Goal: Find specific fact: Find specific fact

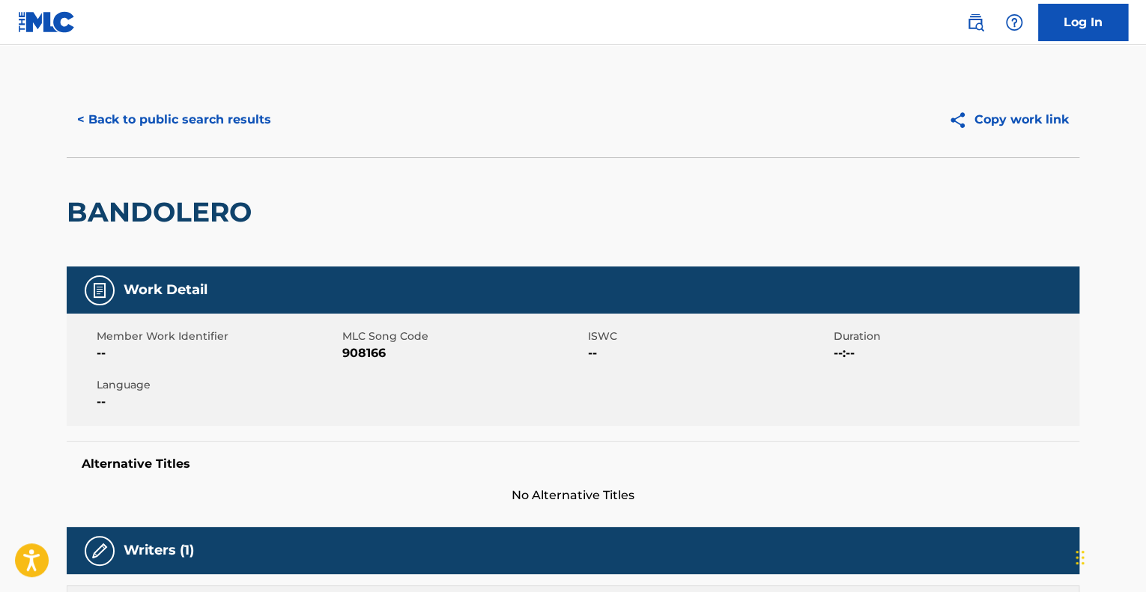
click at [133, 99] on div "< Back to public search results Copy work link" at bounding box center [573, 119] width 1012 height 75
click at [149, 120] on button "< Back to public search results" at bounding box center [174, 119] width 215 height 37
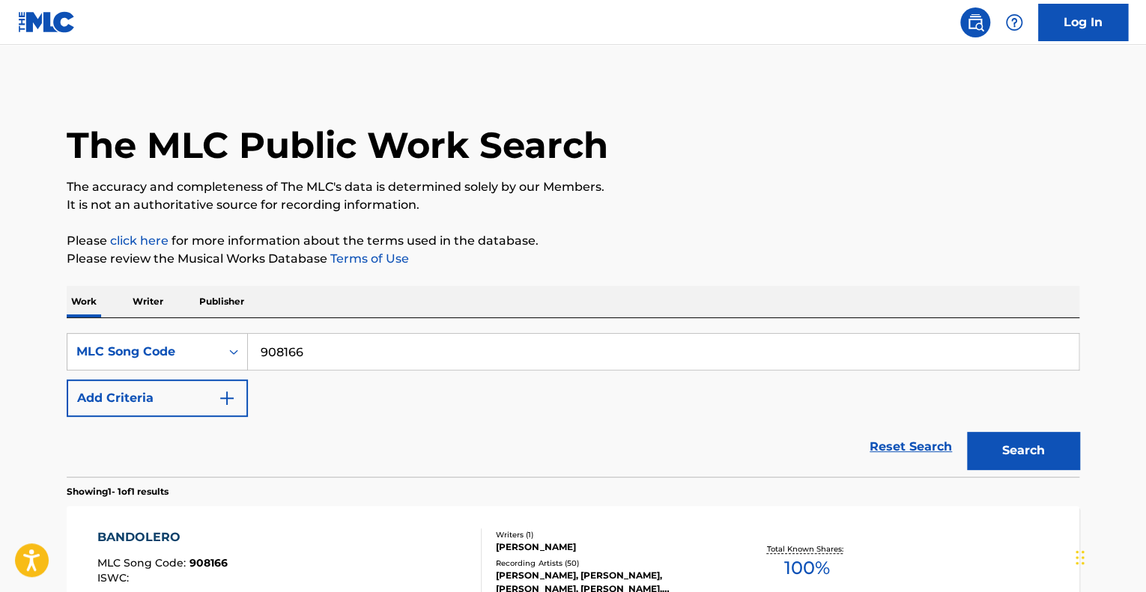
drag, startPoint x: 311, startPoint y: 359, endPoint x: 75, endPoint y: 310, distance: 241.6
click at [75, 310] on div "Work Writer Publisher SearchWithCriteria8b8d854d-21a2-4e59-9f57-47a5a4d45bf1 ML…" at bounding box center [573, 487] width 1012 height 403
paste input "Q1564S"
type input "Q1564S"
click at [1021, 445] on button "Search" at bounding box center [1023, 450] width 112 height 37
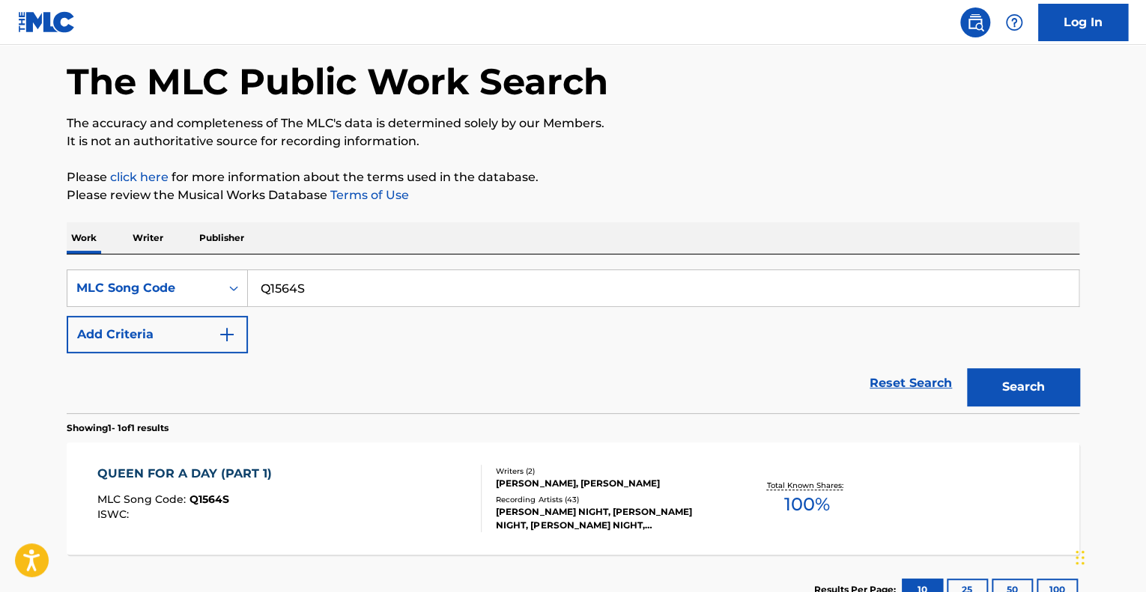
scroll to position [175, 0]
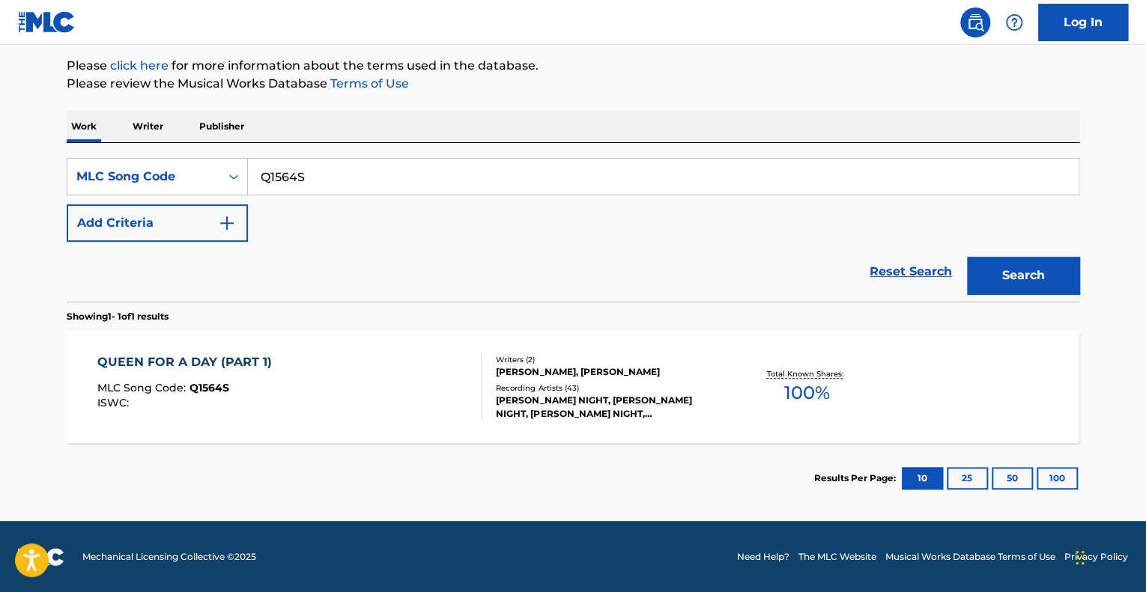
click at [375, 356] on div "QUEEN FOR A DAY (PART 1) MLC Song Code : Q1564S ISWC :" at bounding box center [289, 386] width 385 height 67
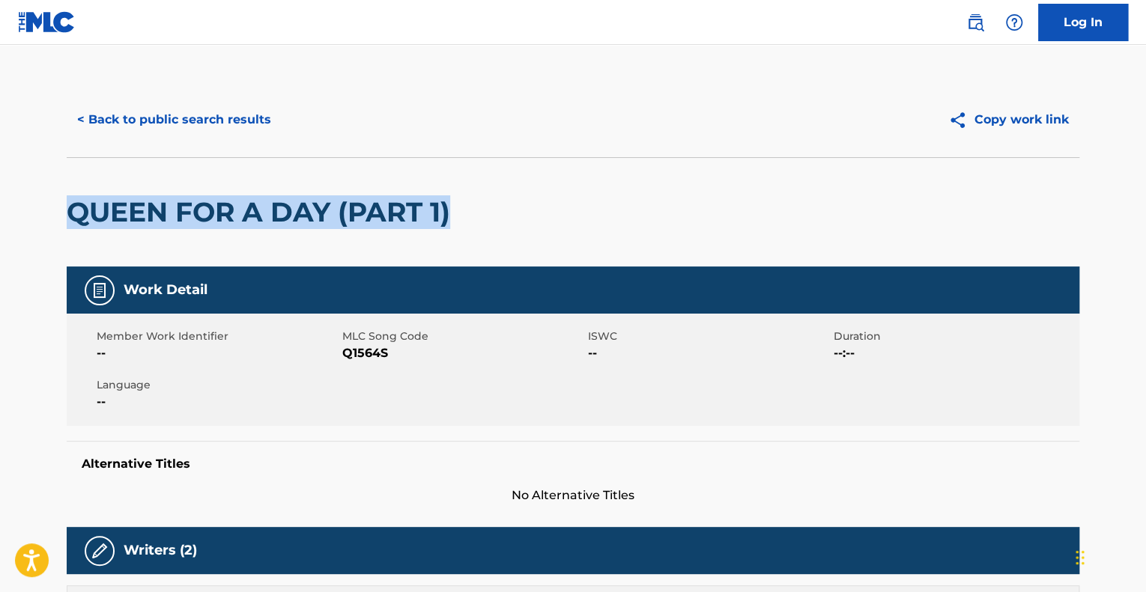
drag, startPoint x: 460, startPoint y: 213, endPoint x: 0, endPoint y: 217, distance: 460.5
copy h2 "QUEEN FOR A DAY (PART 1)"
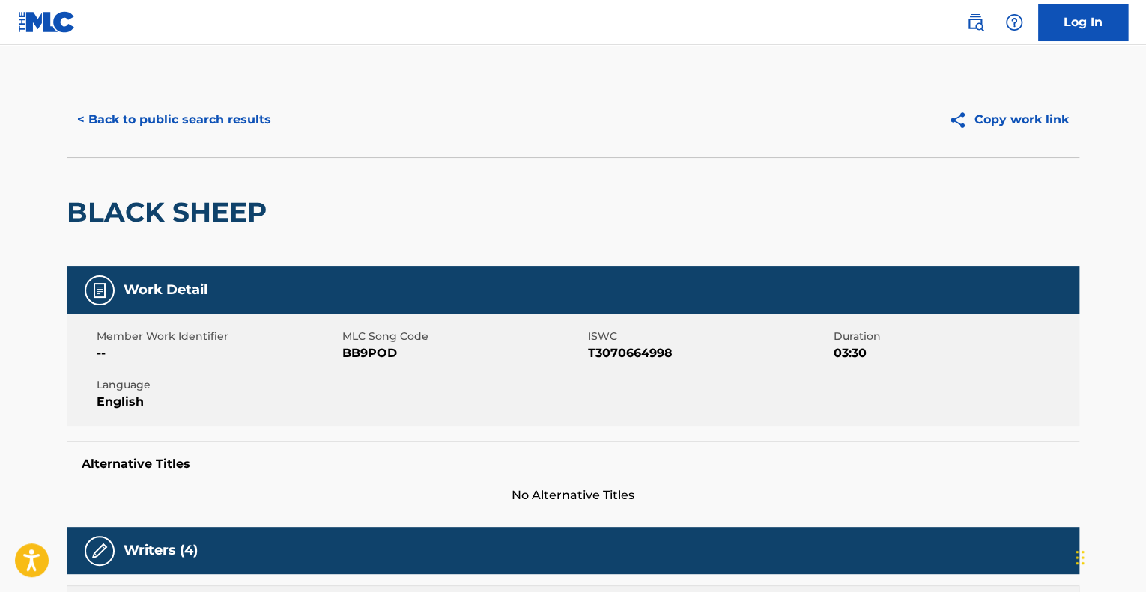
click at [229, 103] on div "< Back to public search results Copy work link" at bounding box center [573, 119] width 1012 height 75
click at [234, 115] on button "< Back to public search results" at bounding box center [174, 119] width 215 height 37
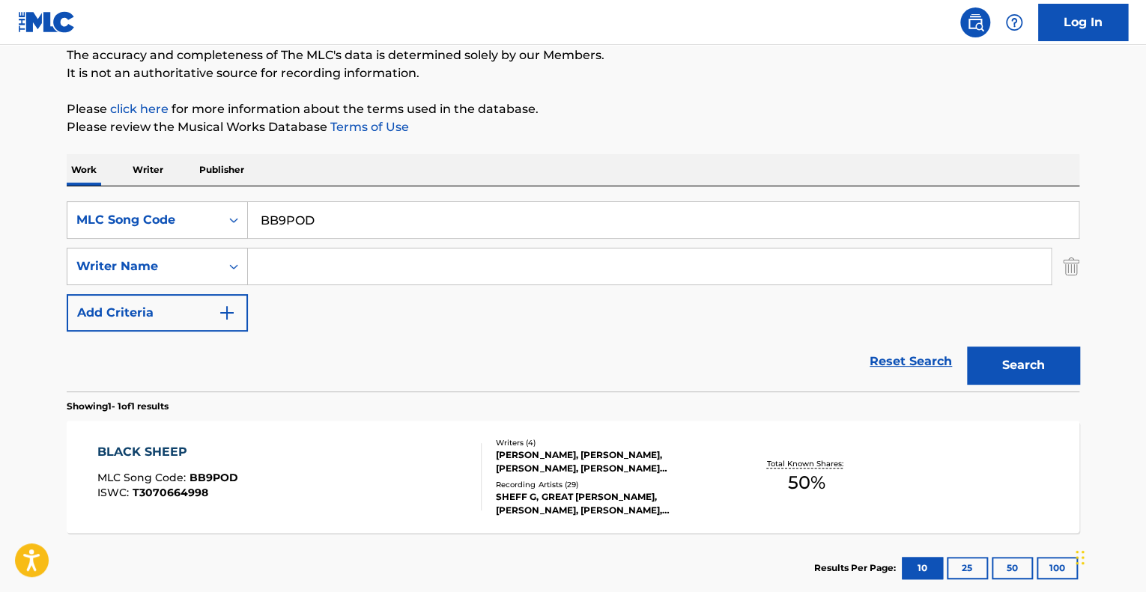
drag, startPoint x: 350, startPoint y: 224, endPoint x: 120, endPoint y: 181, distance: 233.8
click at [120, 181] on div "Work Writer Publisher SearchWithCriteria9d1fd05f-e9ac-4019-a68c-50783775aee0 ML…" at bounding box center [573, 378] width 1012 height 449
paste input "Q1564S"
type input "Q1564S"
click at [1028, 362] on button "Search" at bounding box center [1023, 365] width 112 height 37
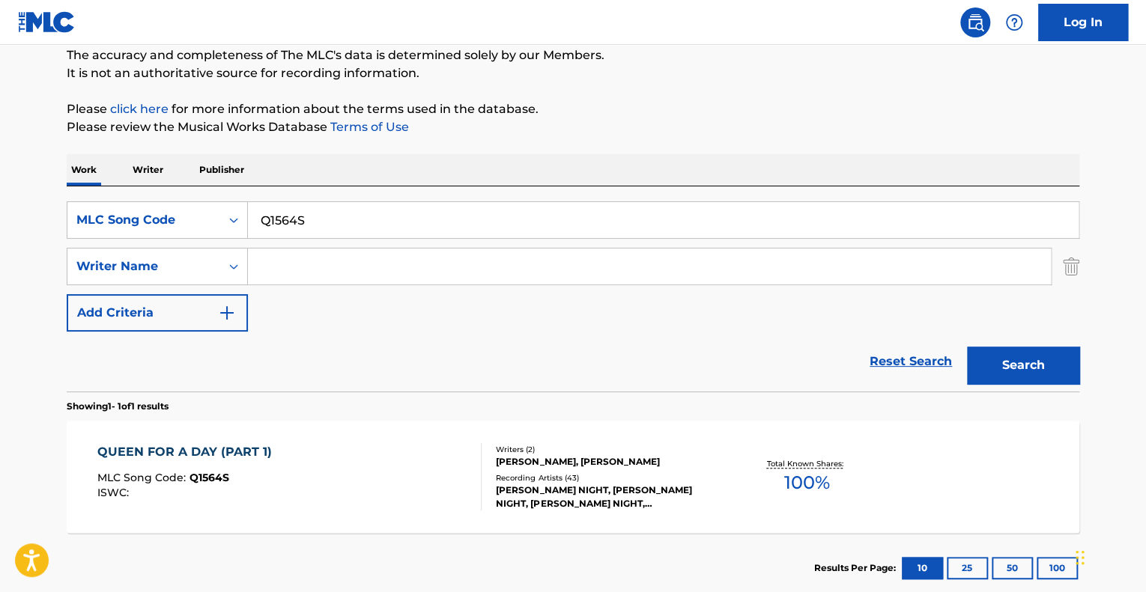
click at [268, 482] on div "MLC Song Code : Q1564S" at bounding box center [188, 479] width 182 height 15
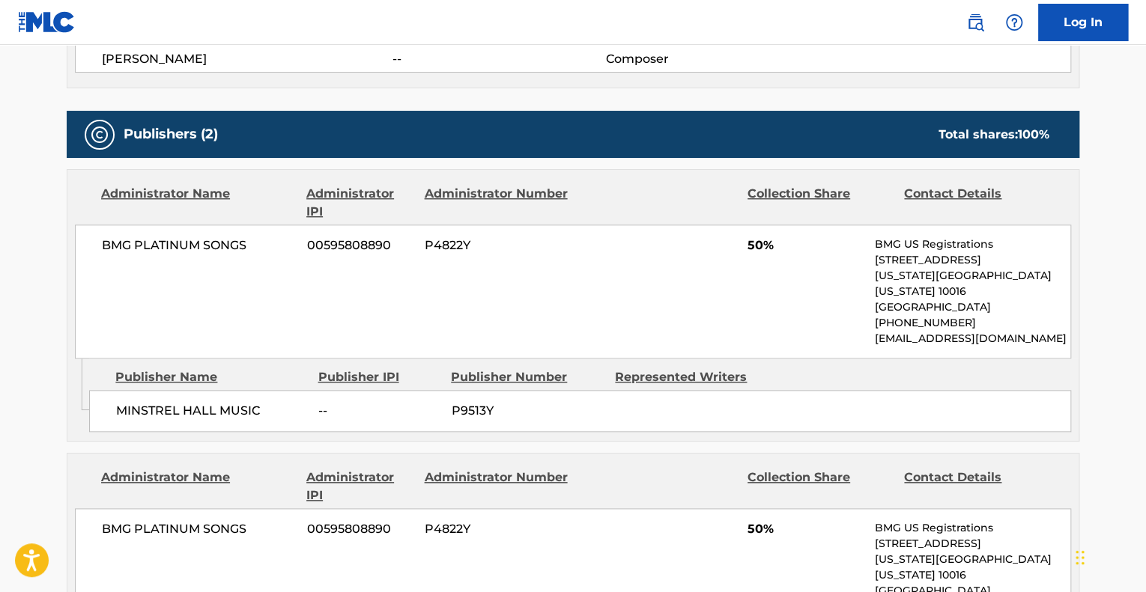
scroll to position [898, 0]
